Goal: Task Accomplishment & Management: Manage account settings

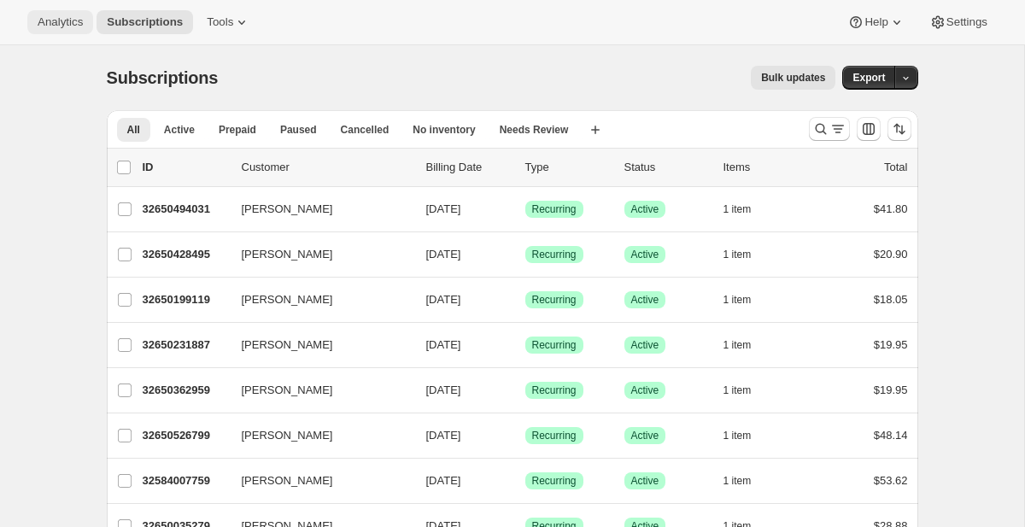
click at [83, 21] on span "Analytics" at bounding box center [60, 22] width 45 height 14
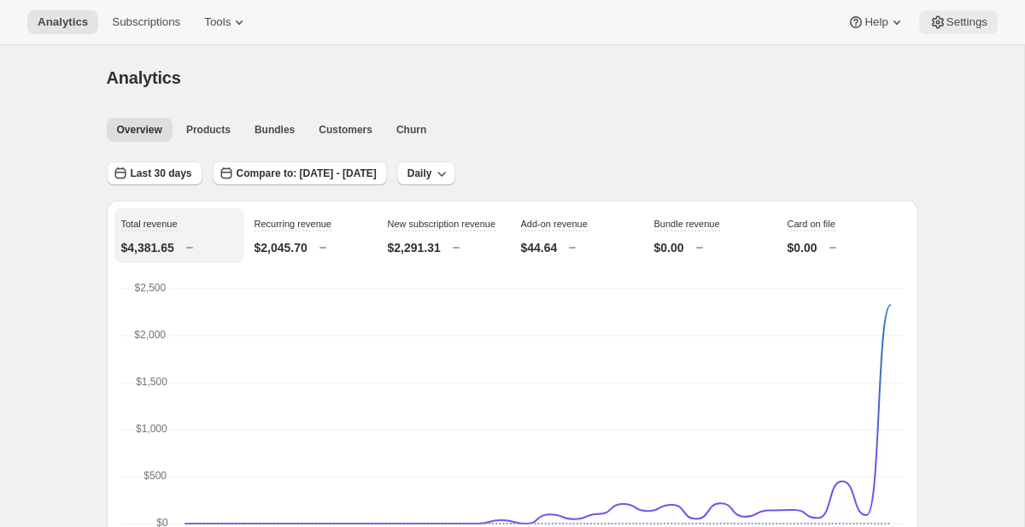
click at [961, 23] on span "Settings" at bounding box center [967, 22] width 41 height 14
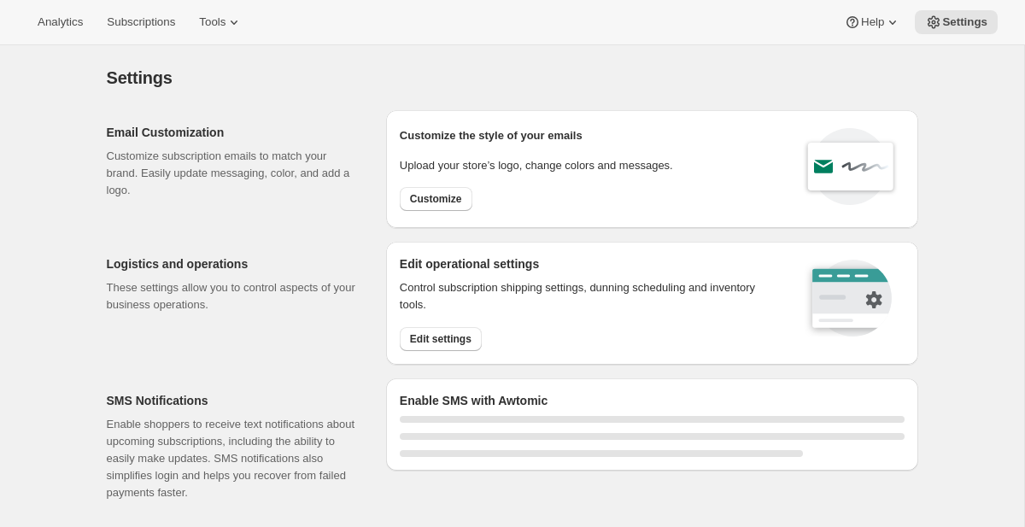
select select "22:00"
select select "09:00"
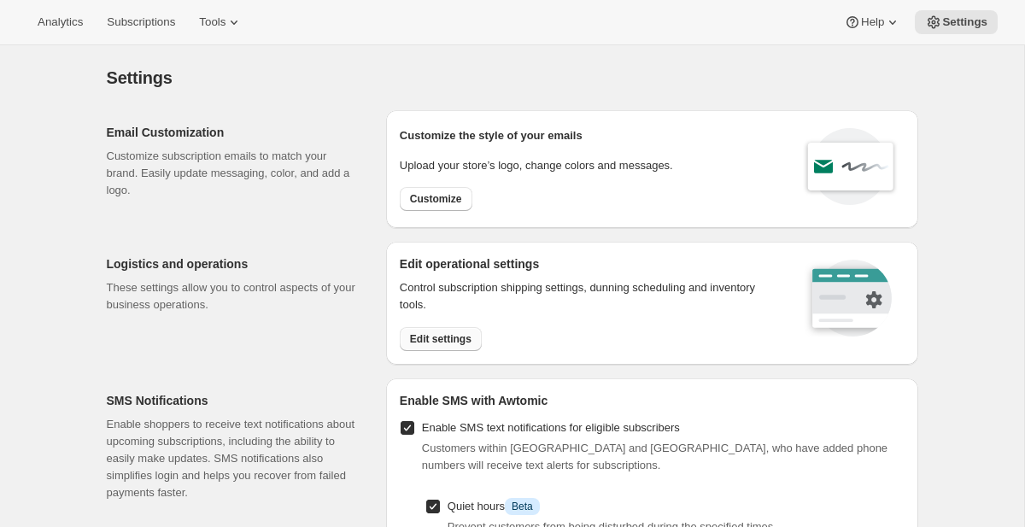
click at [450, 329] on button "Edit settings" at bounding box center [441, 339] width 82 height 24
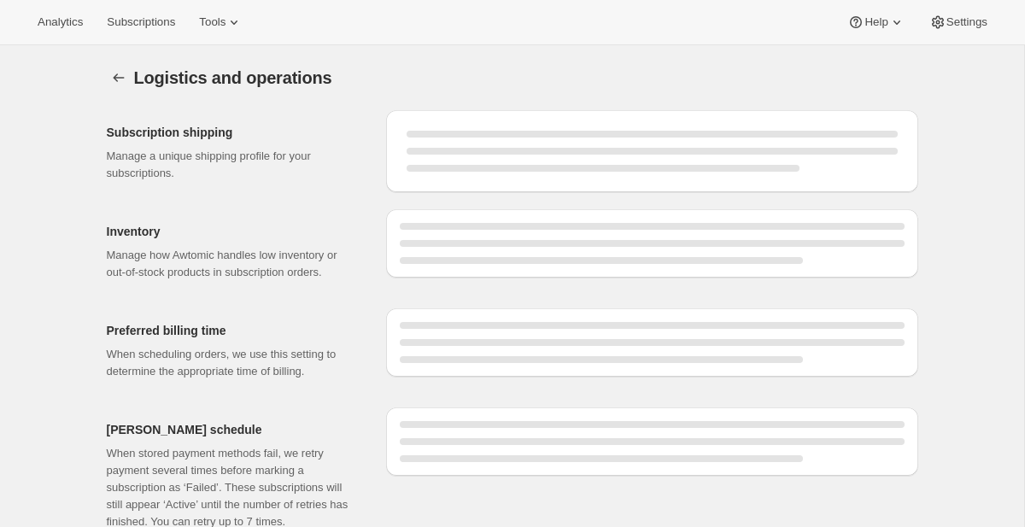
select select "DAY"
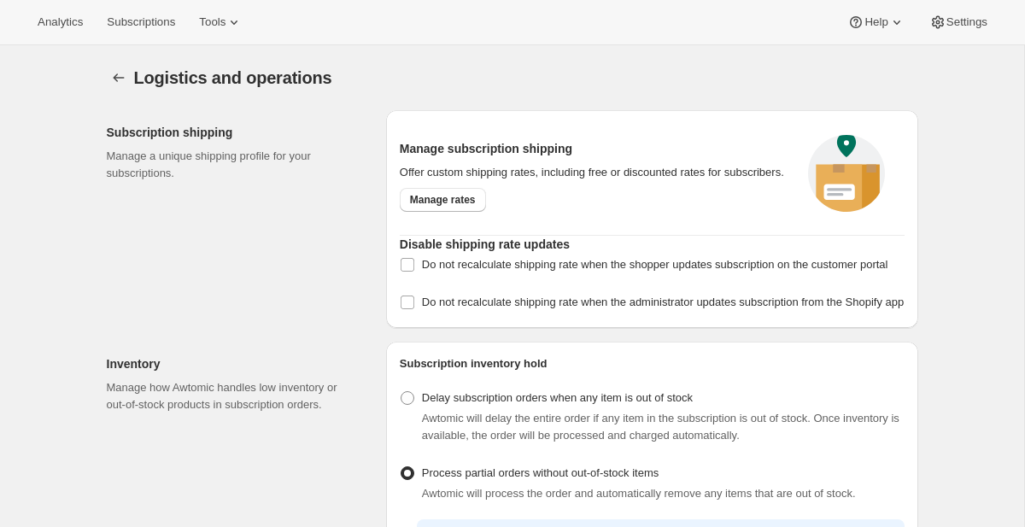
checkbox input "true"
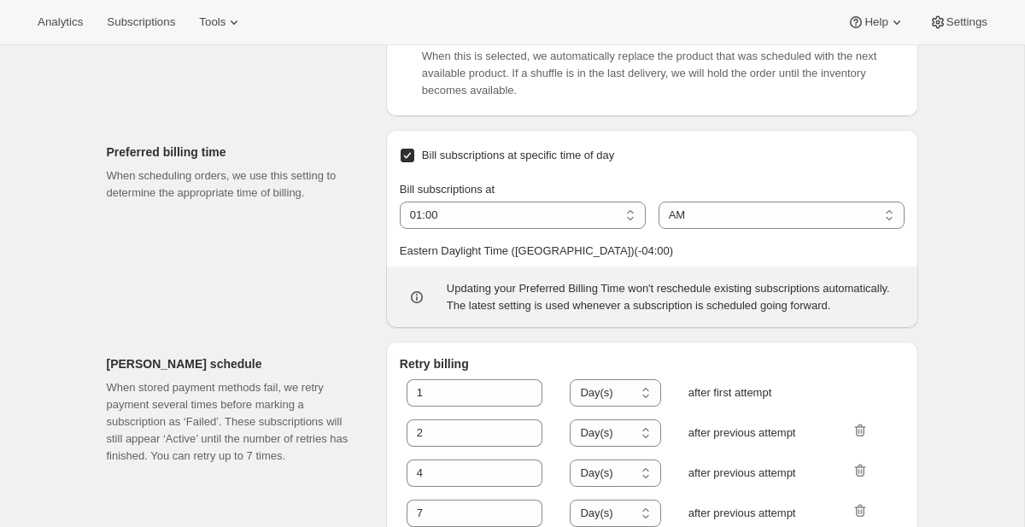
scroll to position [788, 0]
